Goal: Find specific page/section: Find specific page/section

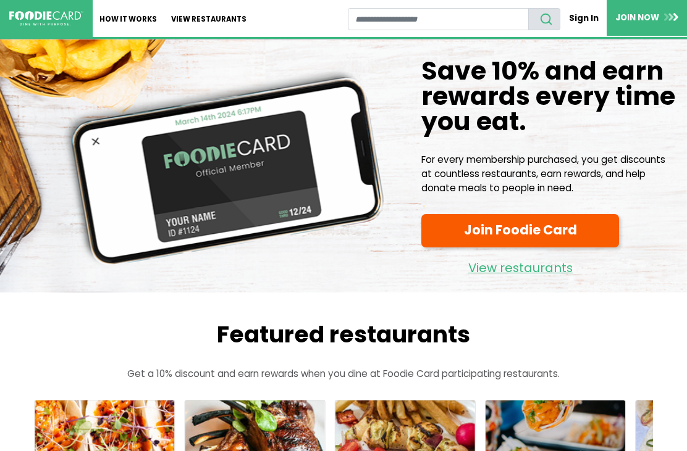
click at [139, 17] on link "How It Works" at bounding box center [129, 18] width 72 height 37
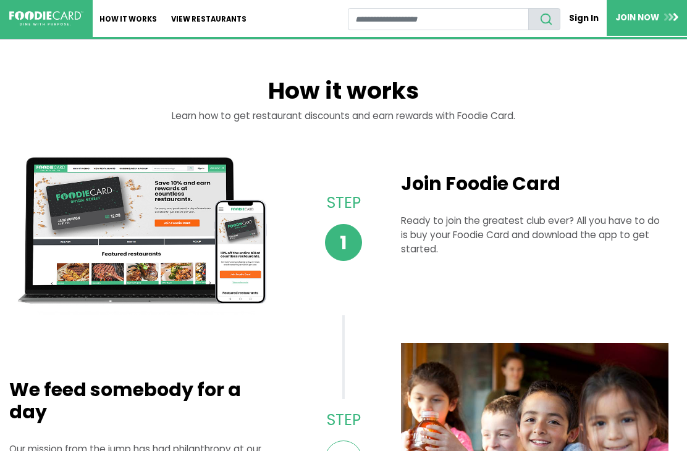
click at [214, 23] on link "View restaurants" at bounding box center [209, 18] width 90 height 37
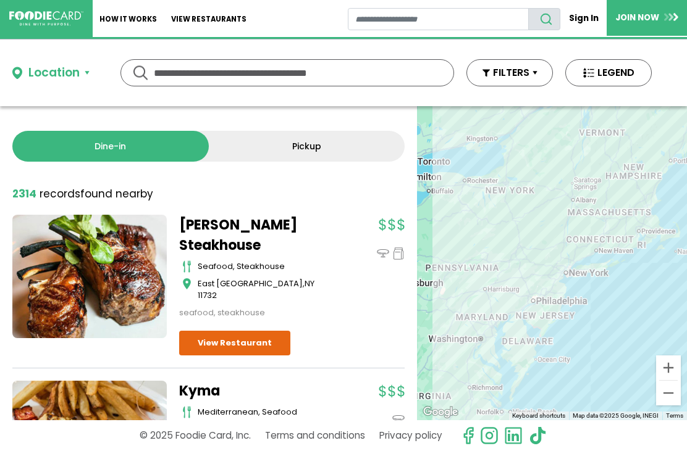
click at [67, 73] on div "Location" at bounding box center [53, 73] width 51 height 18
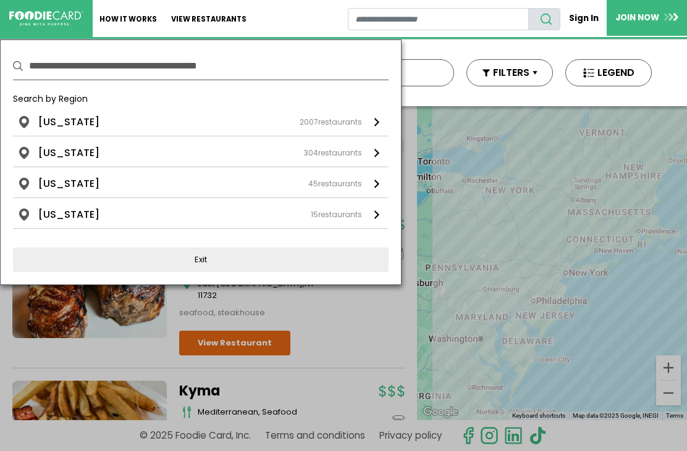
click at [76, 118] on li "New York" at bounding box center [68, 122] width 61 height 15
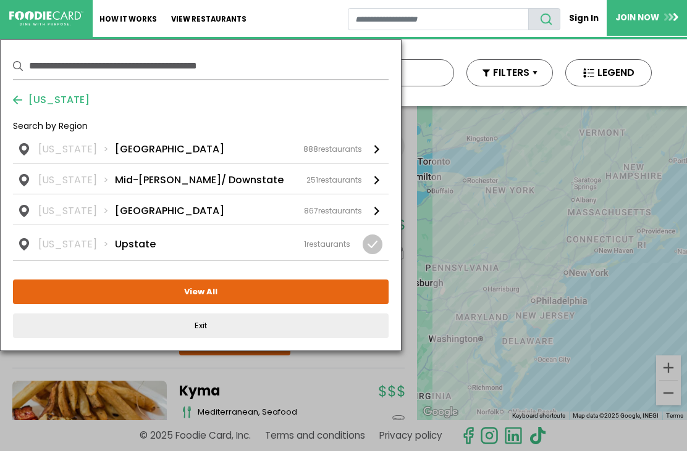
click at [143, 147] on li "Long Island" at bounding box center [169, 149] width 109 height 15
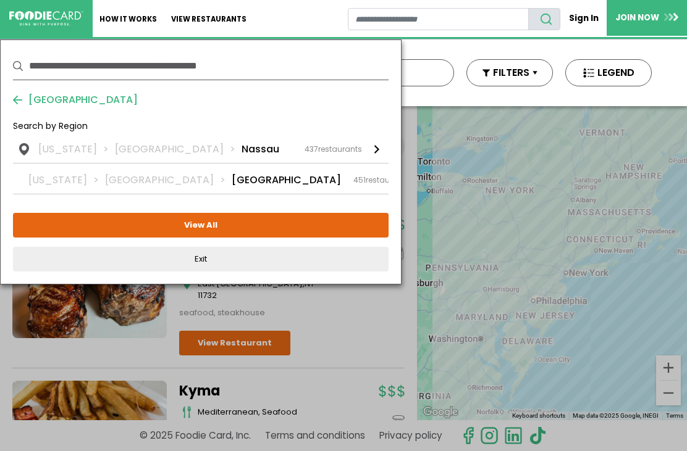
click at [241, 144] on li "Nassau" at bounding box center [260, 149] width 38 height 15
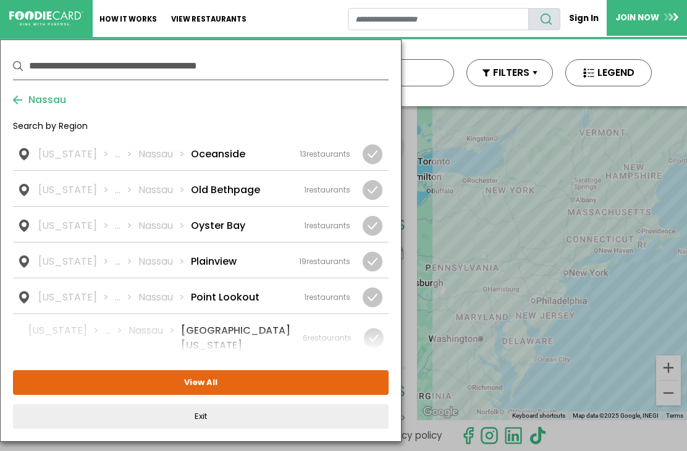
scroll to position [1314, 0]
click at [240, 315] on link "New York ... Nassau Port Washington 6 restaurants" at bounding box center [200, 337] width 375 height 45
click at [215, 389] on button "View Selected ( 1 )" at bounding box center [200, 382] width 375 height 25
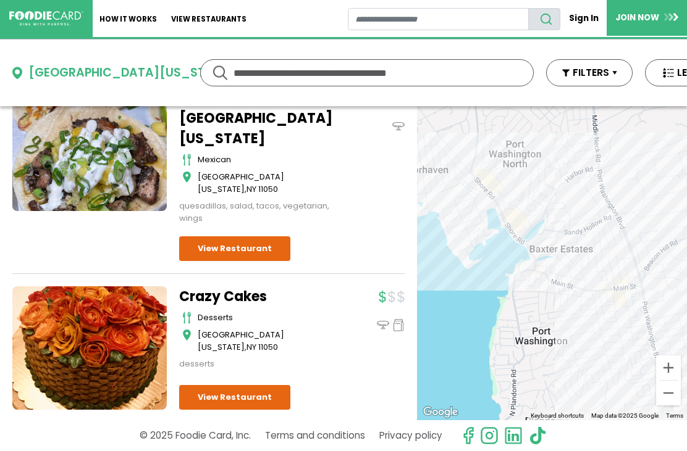
scroll to position [283, 0]
